Goal: Task Accomplishment & Management: Use online tool/utility

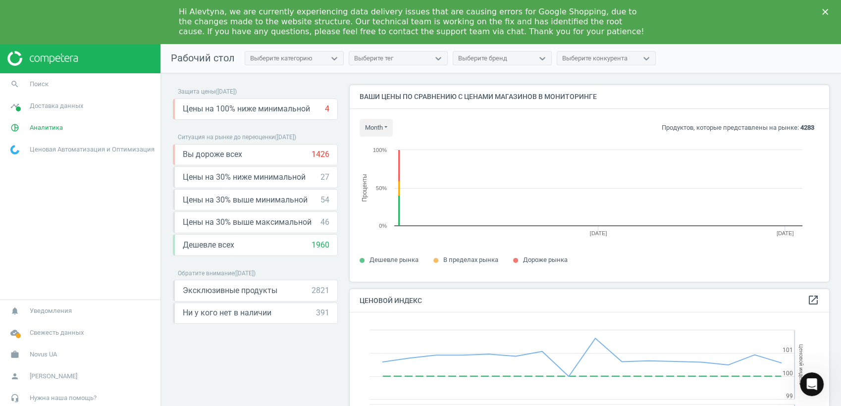
scroll to position [213, 488]
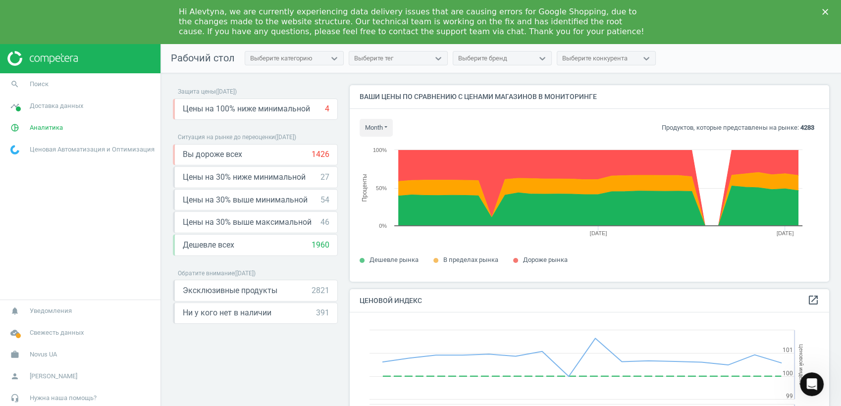
click at [825, 10] on icon "Закрити" at bounding box center [825, 12] width 6 height 6
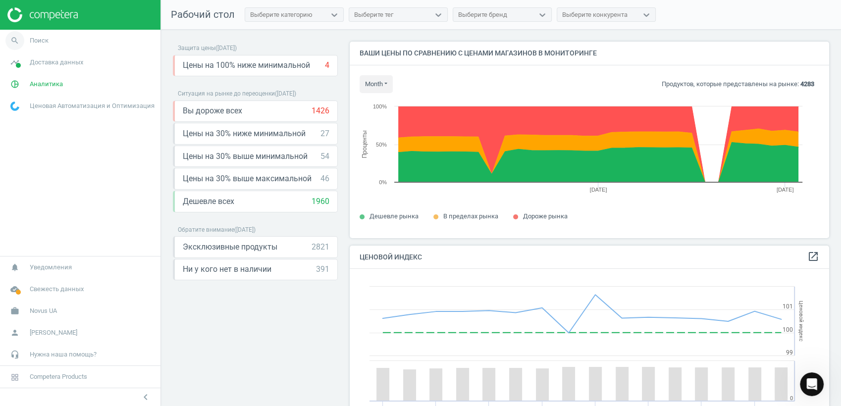
click at [10, 37] on icon "search" at bounding box center [14, 40] width 19 height 19
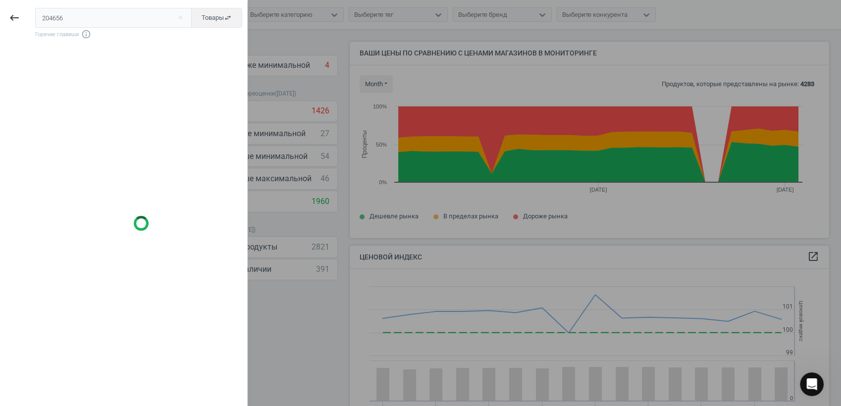
type input "204656"
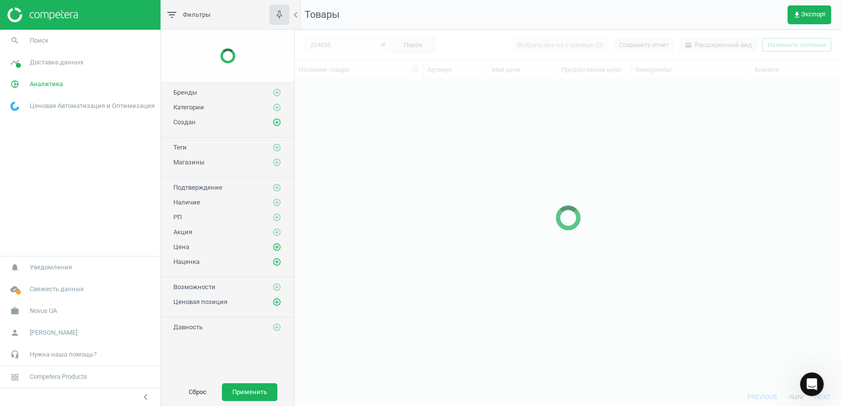
scroll to position [291, 537]
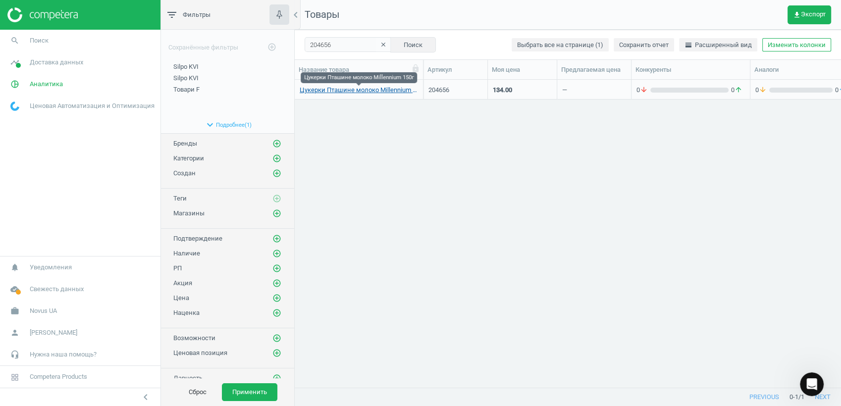
click at [336, 87] on link "Цукерки Пташине молоко Millennium 150г" at bounding box center [359, 90] width 118 height 9
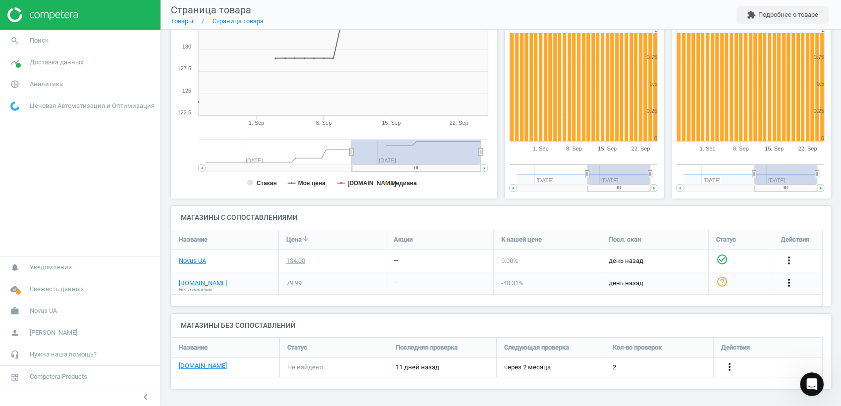
click at [787, 282] on icon "more_vert" at bounding box center [789, 283] width 12 height 12
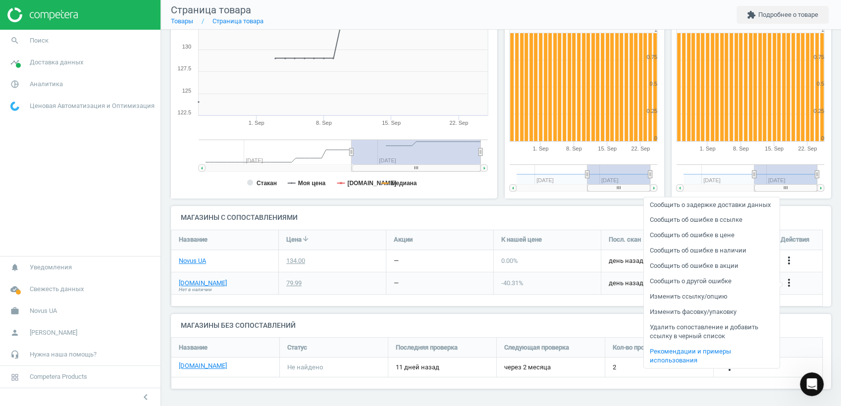
click at [707, 297] on link "Изменить ссылку/опцию" at bounding box center [711, 296] width 136 height 15
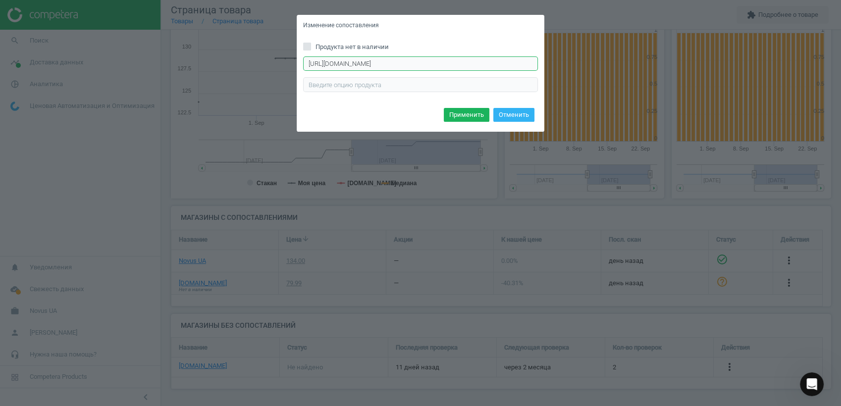
drag, startPoint x: 517, startPoint y: 60, endPoint x: 210, endPoint y: 62, distance: 306.6
click at [210, 62] on div "Изменение сопоставления Продукта нет в наличии [URL][DOMAIN_NAME] Введите прави…" at bounding box center [420, 203] width 841 height 406
paste input "[DOMAIN_NAME][URL]"
type input "[URL][DOMAIN_NAME]"
click at [470, 113] on button "Применить" at bounding box center [467, 115] width 46 height 14
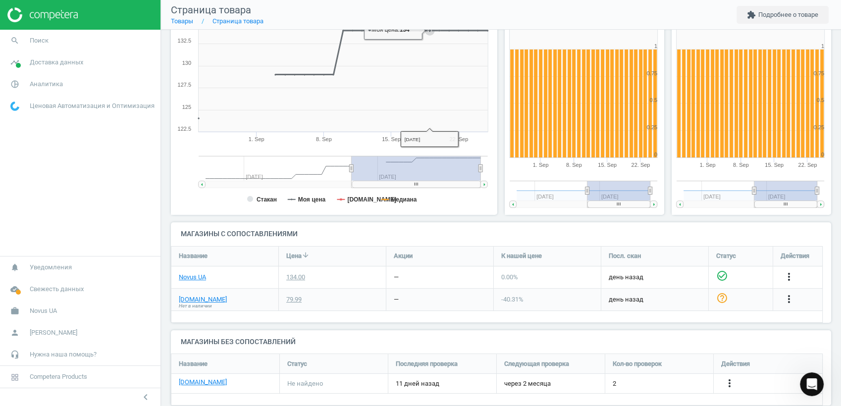
scroll to position [159, 0]
